Goal: Task Accomplishment & Management: Use online tool/utility

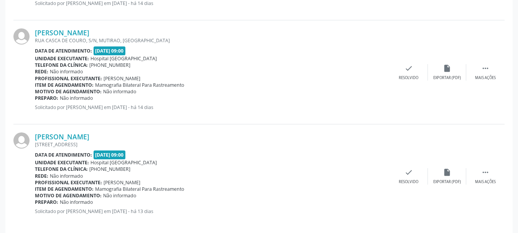
scroll to position [826, 0]
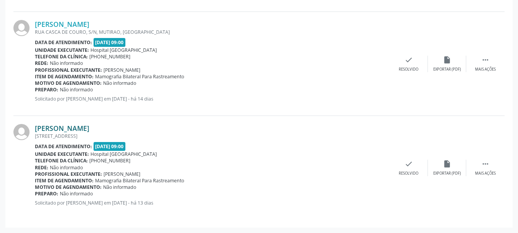
click at [89, 130] on link "[PERSON_NAME]" at bounding box center [62, 128] width 54 height 8
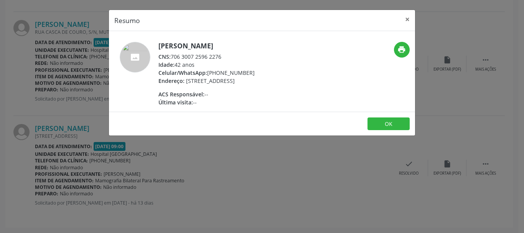
drag, startPoint x: 208, startPoint y: 73, endPoint x: 260, endPoint y: 86, distance: 53.7
click at [255, 79] on div "[PERSON_NAME] CNS: 706 3007 2596 2276 Idade: 42 anos Celular/WhatsApp: [PHONE_N…" at bounding box center [206, 74] width 96 height 64
drag, startPoint x: 266, startPoint y: 110, endPoint x: 234, endPoint y: 74, distance: 48.4
click at [255, 106] on div "Última visita: --" at bounding box center [206, 102] width 96 height 8
drag, startPoint x: 208, startPoint y: 73, endPoint x: 263, endPoint y: 76, distance: 54.5
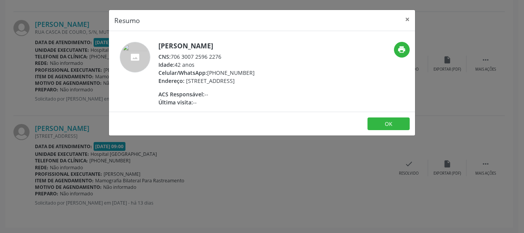
click at [255, 76] on div "Celular/WhatsApp: [PHONE_NUMBER]" at bounding box center [206, 73] width 96 height 8
copy div "[PHONE_NUMBER]"
click at [405, 22] on button "×" at bounding box center [407, 19] width 15 height 19
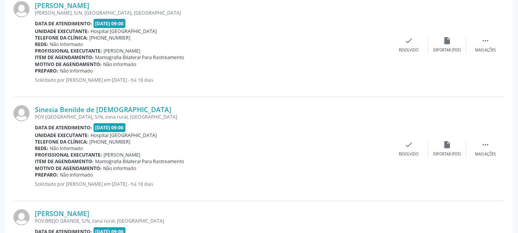
scroll to position [442, 0]
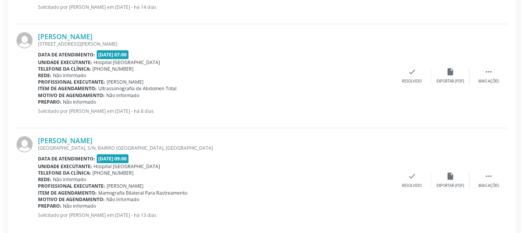
scroll to position [528, 0]
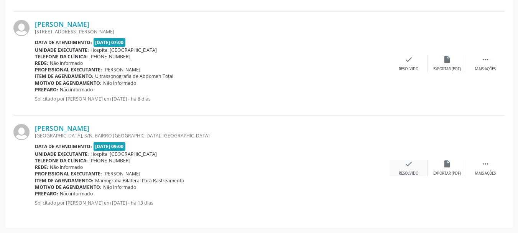
click at [402, 173] on div "Resolvido" at bounding box center [409, 173] width 20 height 5
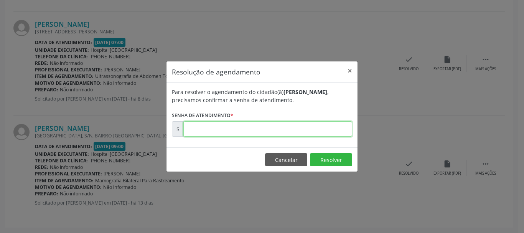
click at [268, 130] on input "text" at bounding box center [267, 128] width 169 height 15
type input "00179940"
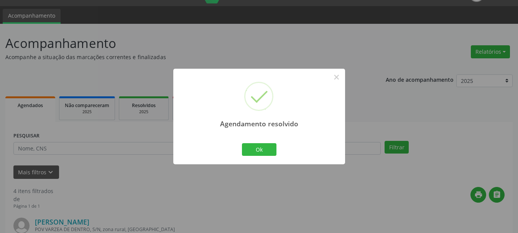
scroll to position [424, 0]
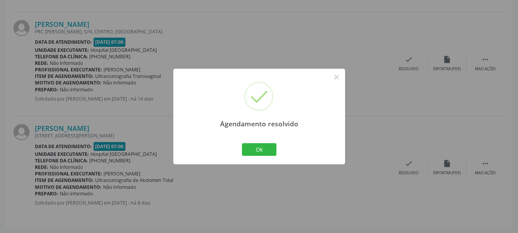
click at [278, 155] on div "Ok Cancel" at bounding box center [259, 149] width 38 height 16
click at [274, 150] on button "Ok" at bounding box center [259, 149] width 35 height 13
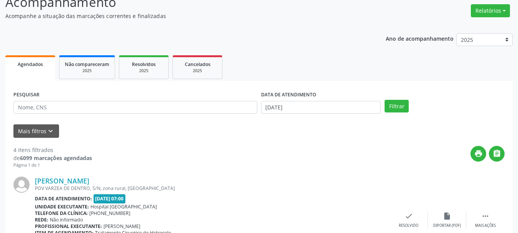
scroll to position [115, 0]
